Goal: Find specific page/section

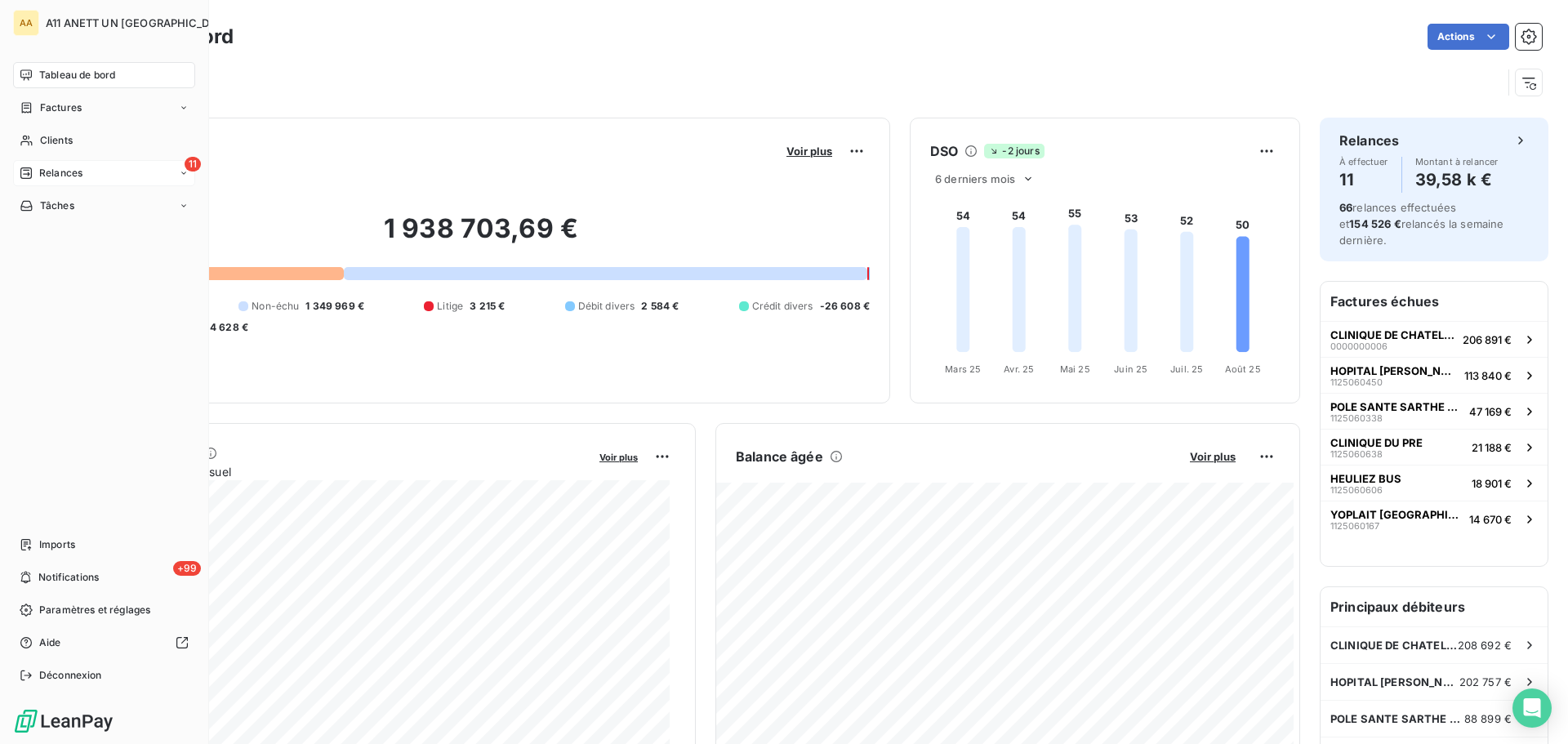
click at [51, 177] on span "Relances" at bounding box center [61, 173] width 43 height 15
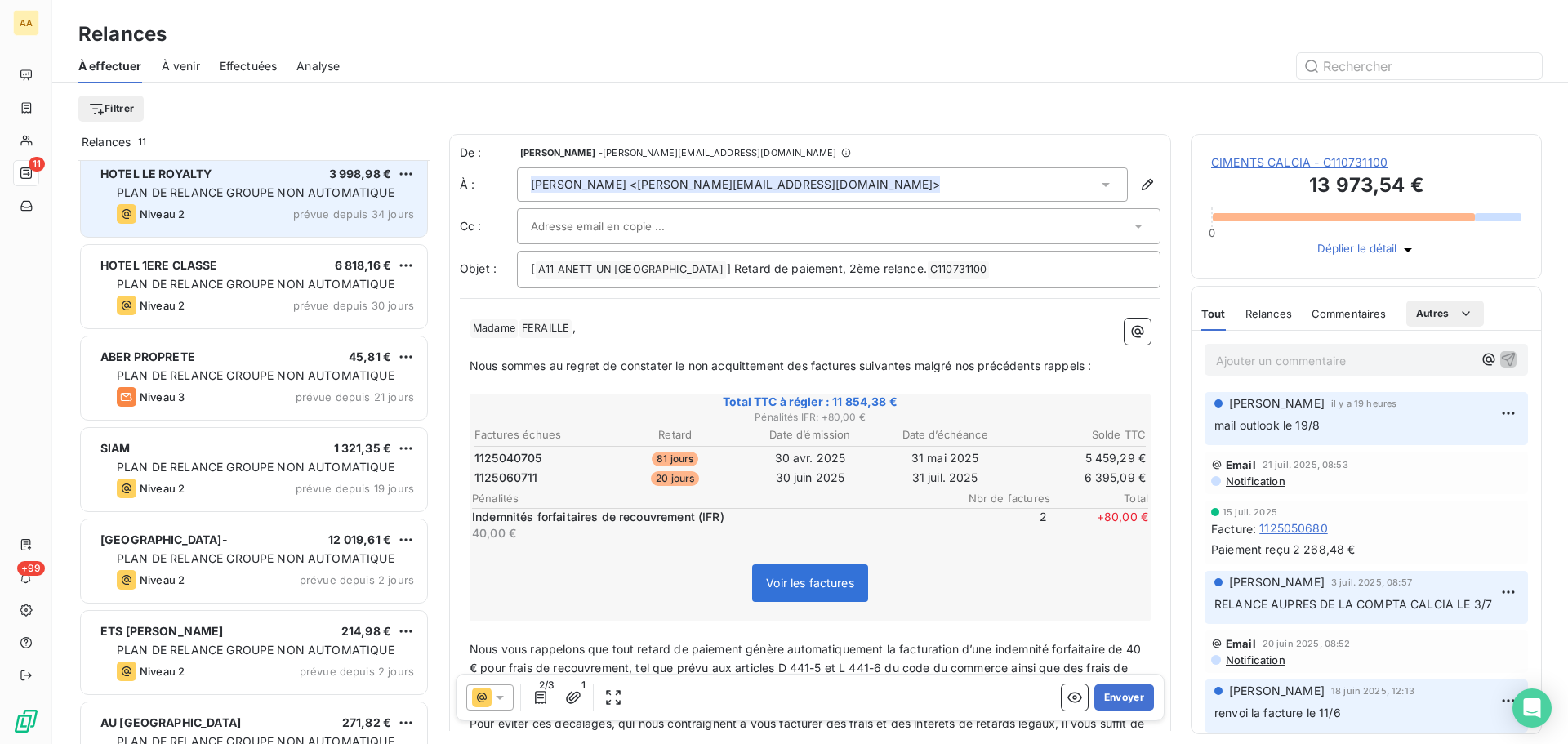
scroll to position [423, 0]
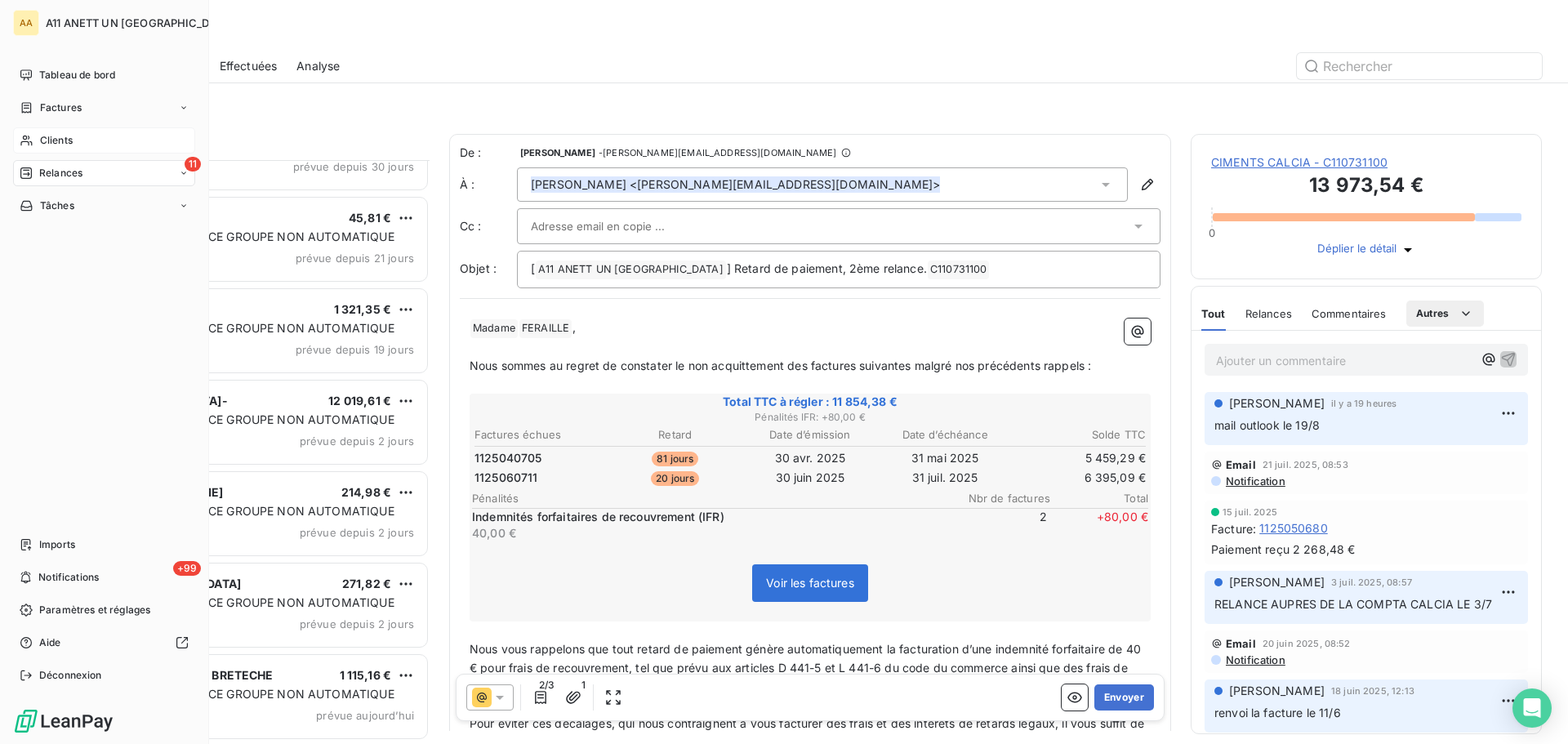
click at [52, 143] on span "Clients" at bounding box center [56, 140] width 32 height 15
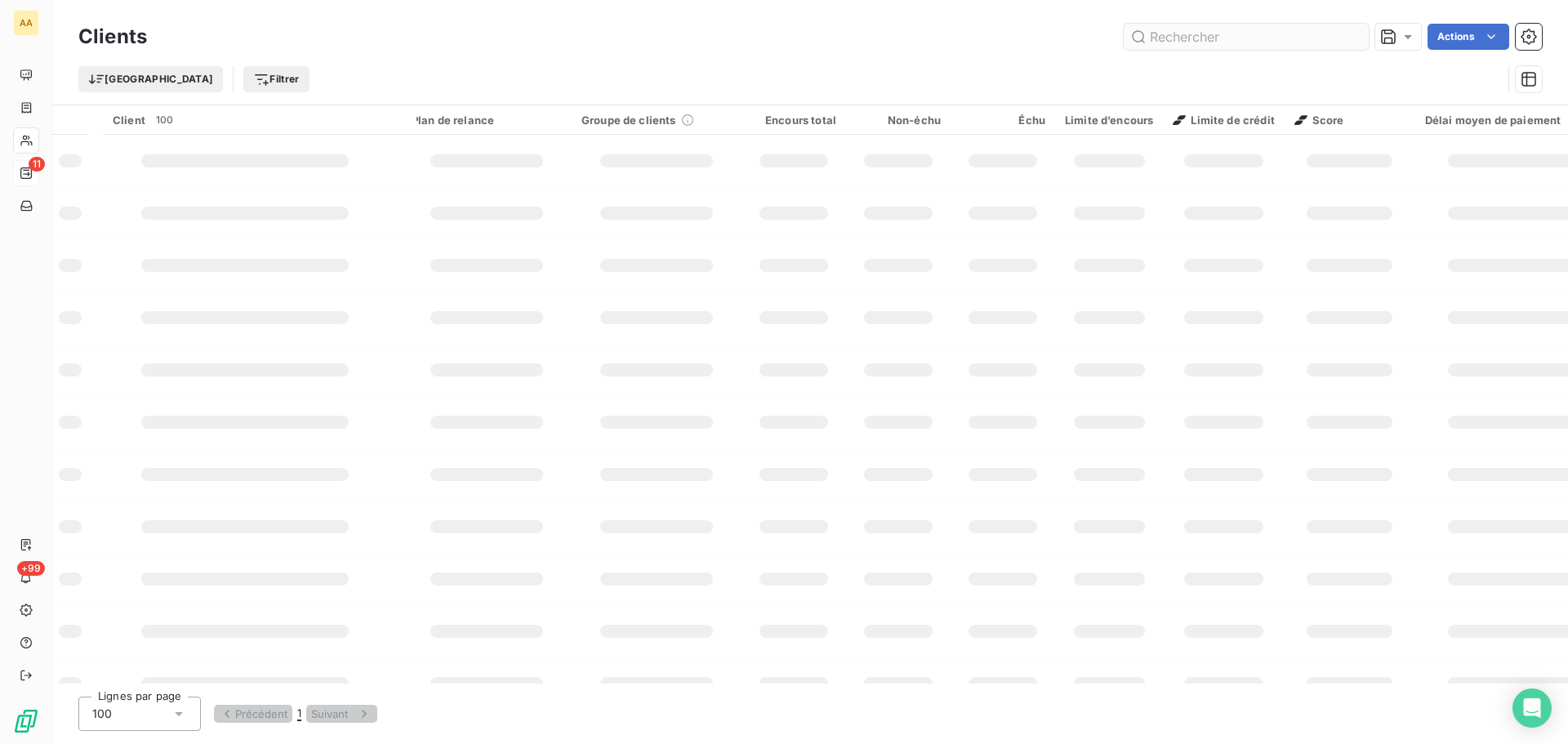
click at [1184, 28] on input "text" at bounding box center [1247, 36] width 245 height 27
click at [1181, 31] on input "text" at bounding box center [1247, 36] width 245 height 27
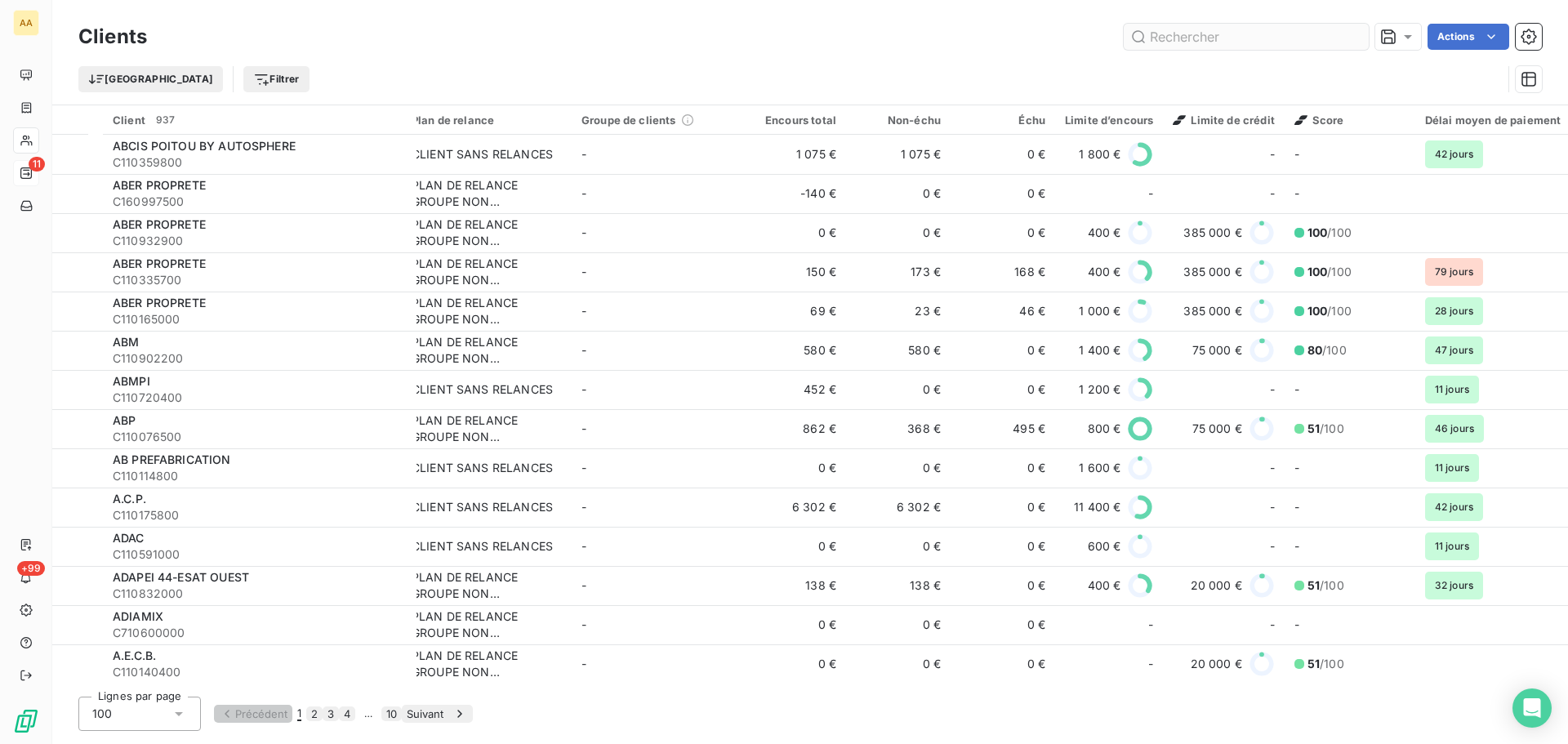
click at [1193, 40] on input "text" at bounding box center [1247, 36] width 245 height 27
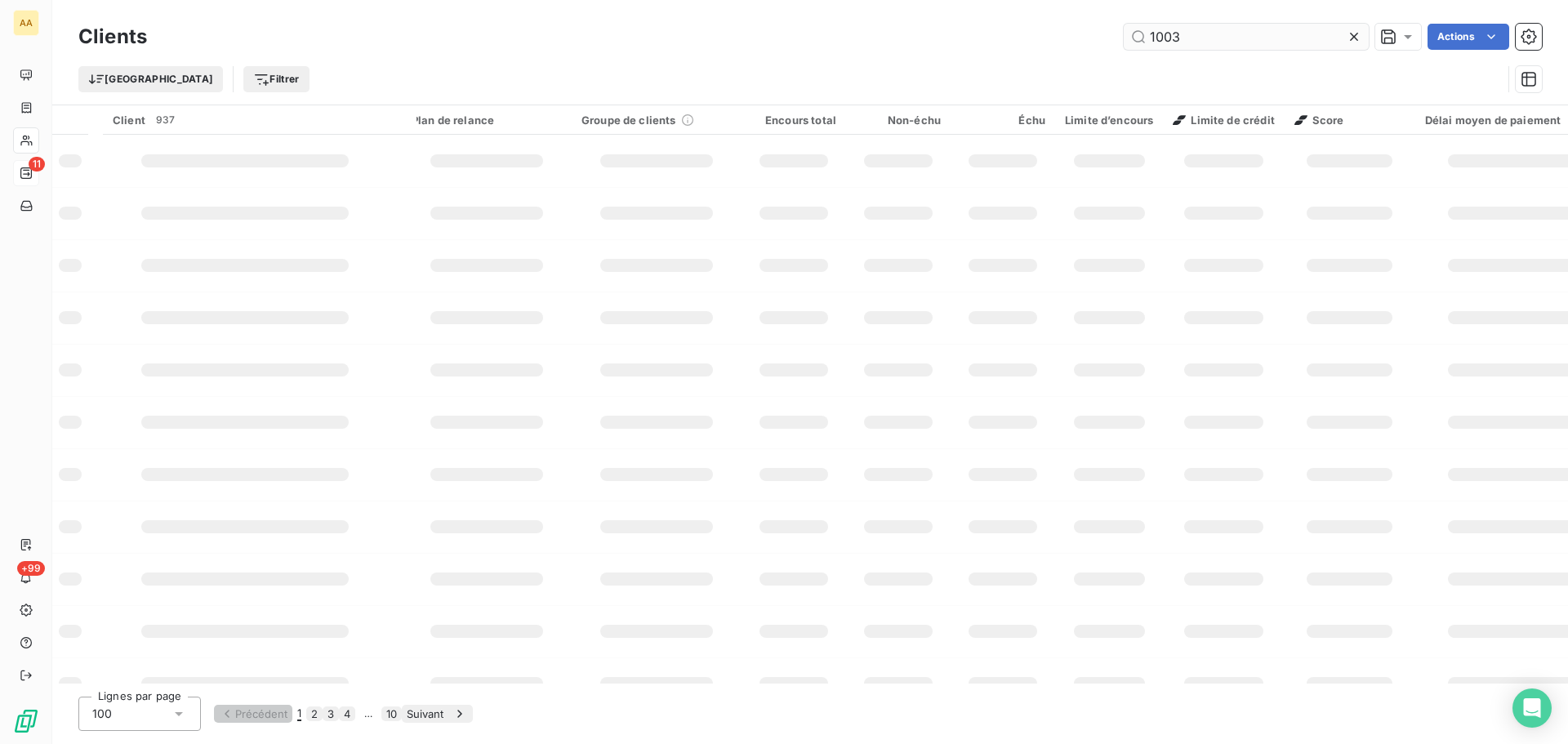
type input "1003"
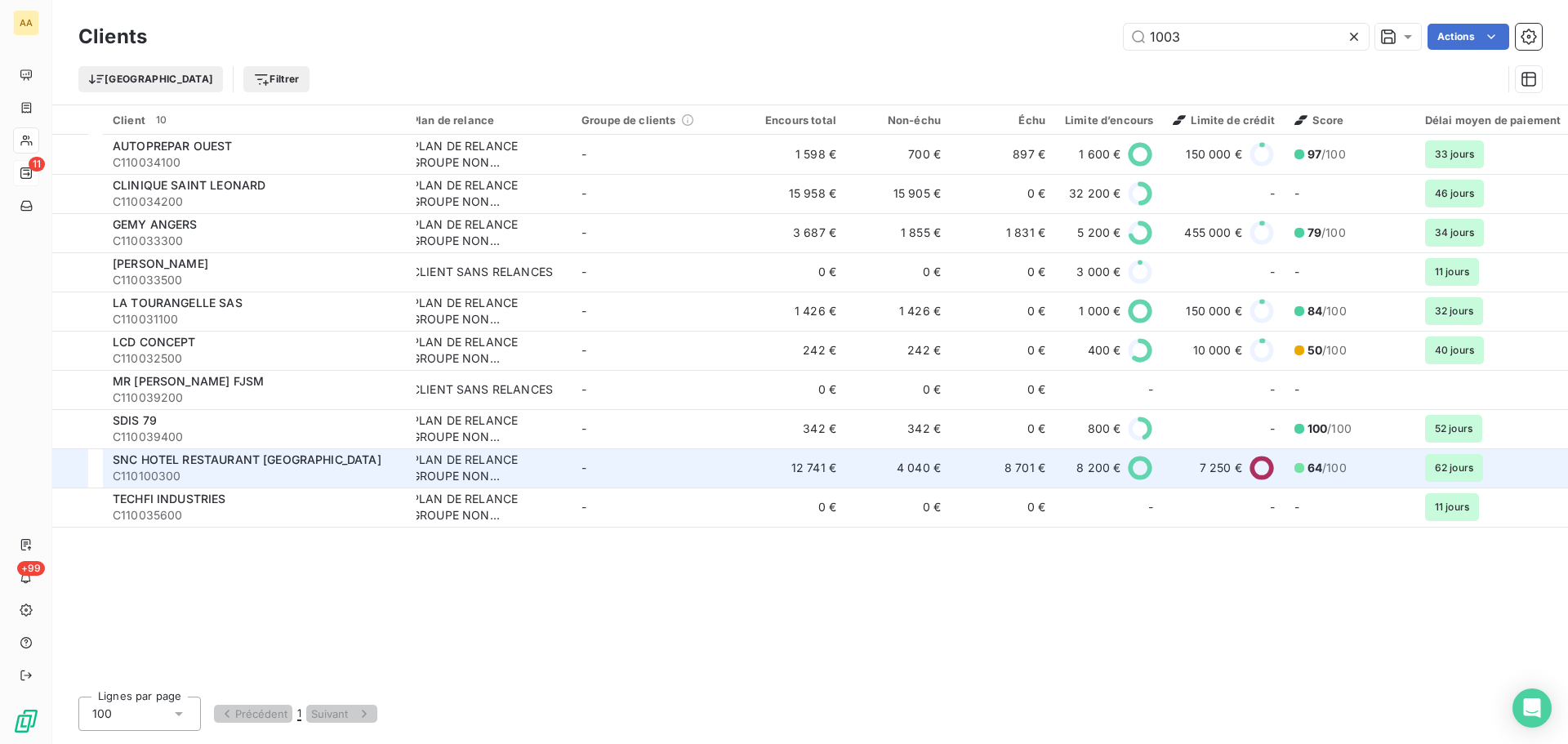
click at [203, 455] on span "SNC HOTEL RESTAURANT [GEOGRAPHIC_DATA]" at bounding box center [247, 459] width 269 height 14
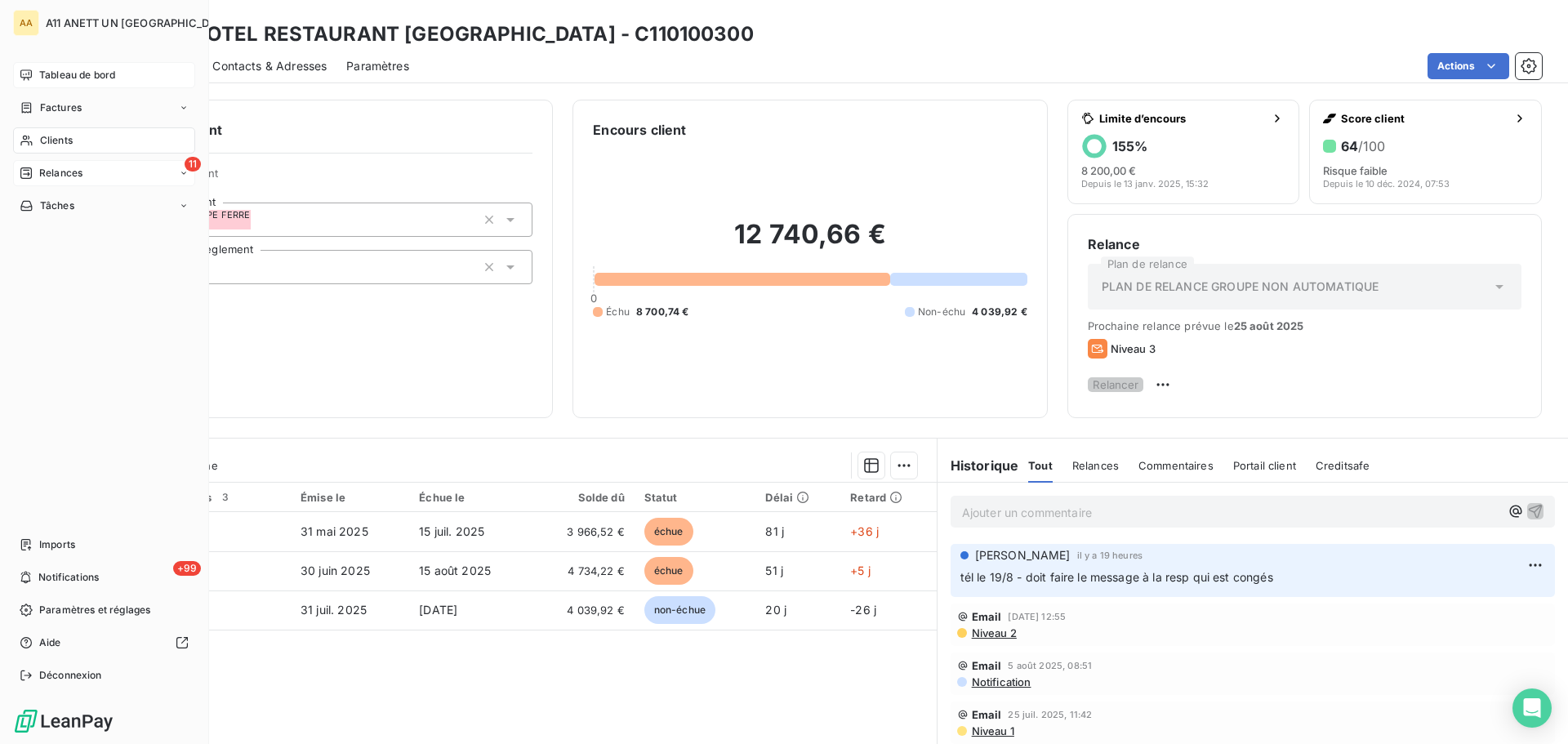
click at [64, 80] on span "Tableau de bord" at bounding box center [77, 75] width 76 height 15
